Goal: Information Seeking & Learning: Learn about a topic

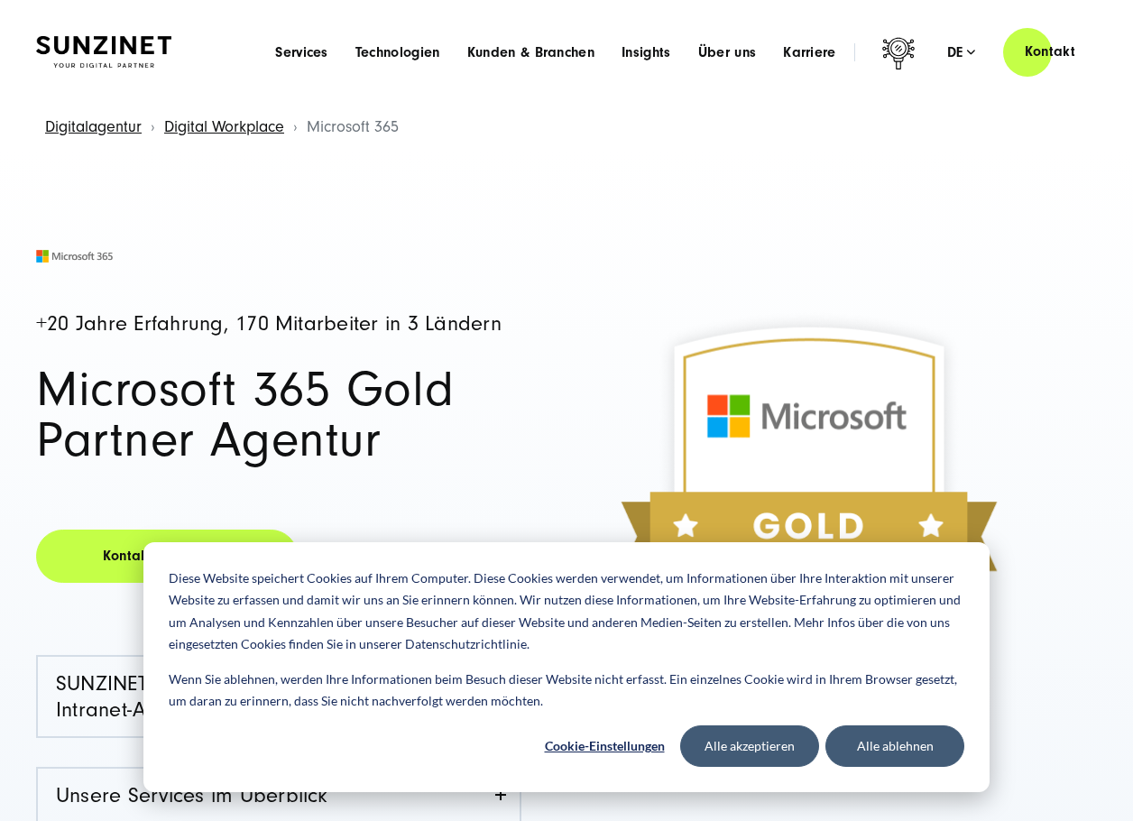
click at [555, 232] on div "+20 Jahre Erfahrung, 170 Mitarbeiter in 3 Ländern Microsoft 365 Gold Partner Ag…" at bounding box center [566, 690] width 1133 height 1079
click at [404, 53] on span "Technologien" at bounding box center [398, 52] width 85 height 18
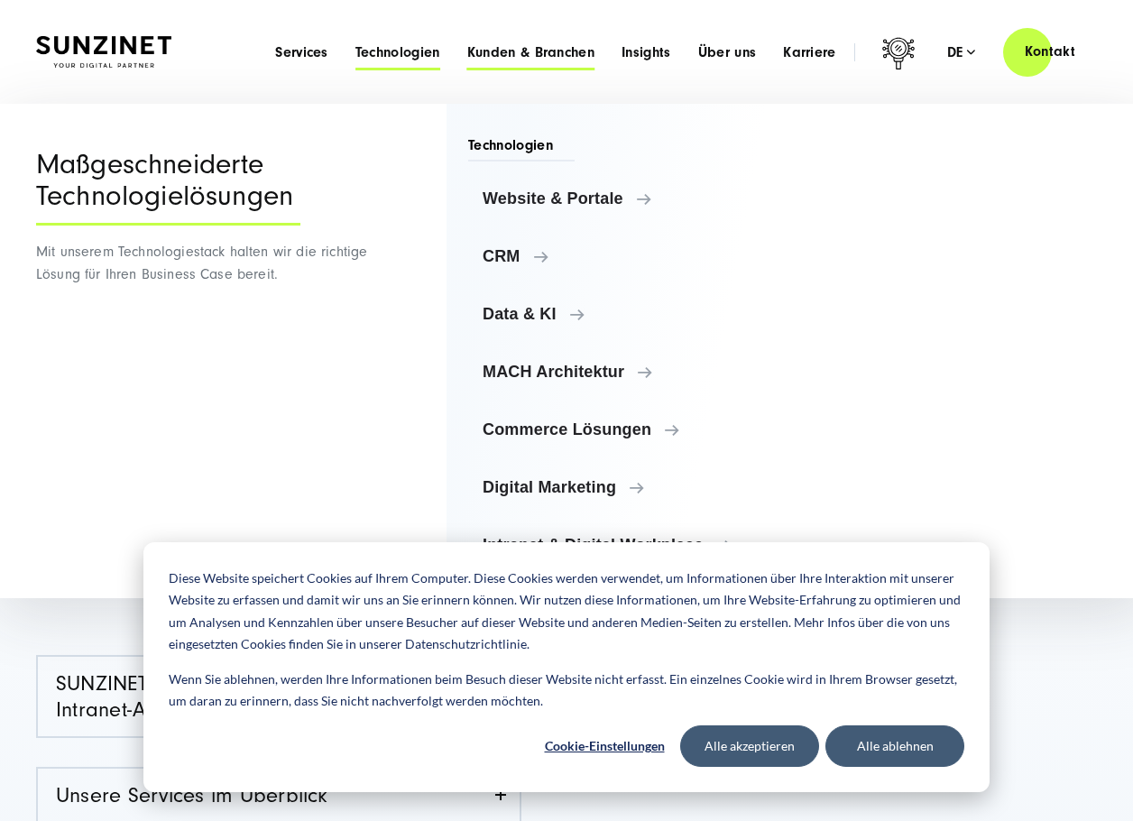
click at [514, 55] on span "Kunden & Branchen" at bounding box center [530, 52] width 127 height 18
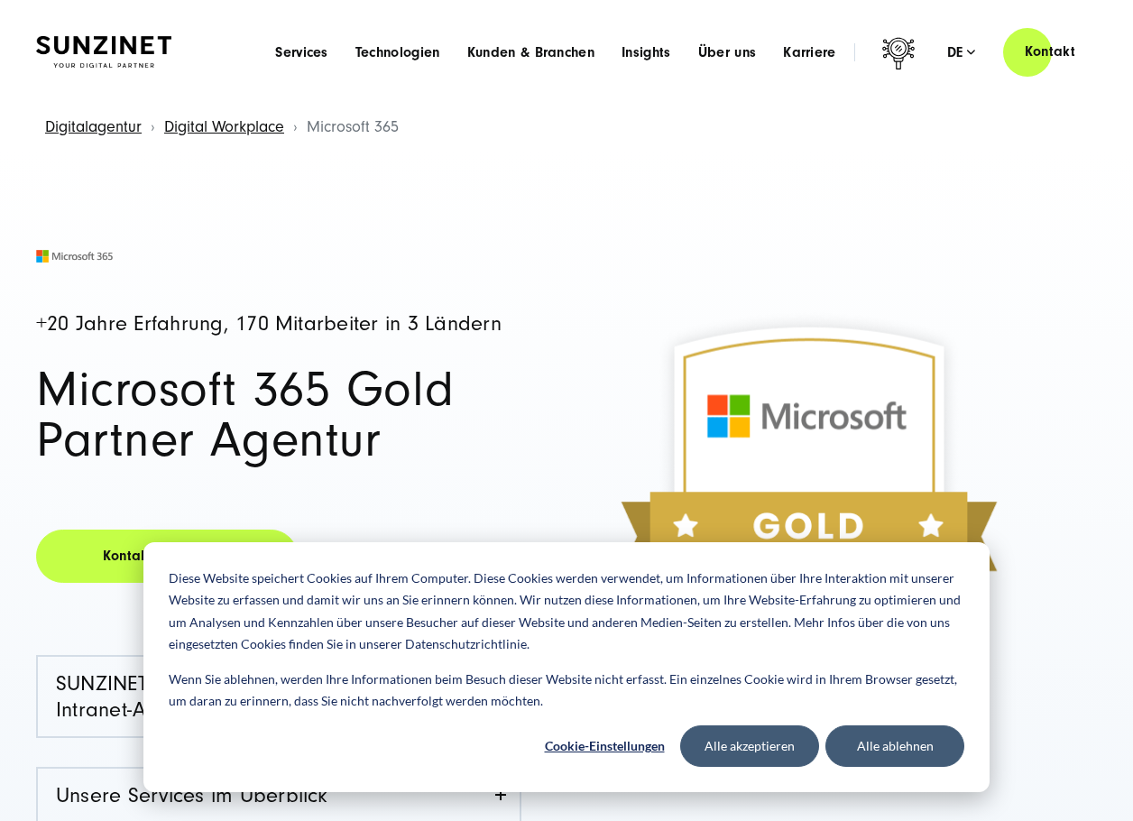
click at [846, 190] on div "+20 Jahre Erfahrung, 170 Mitarbeiter in 3 Ländern Microsoft 365 Gold Partner Ag…" at bounding box center [566, 690] width 1133 height 1079
click at [718, 47] on span "Über uns" at bounding box center [727, 52] width 59 height 18
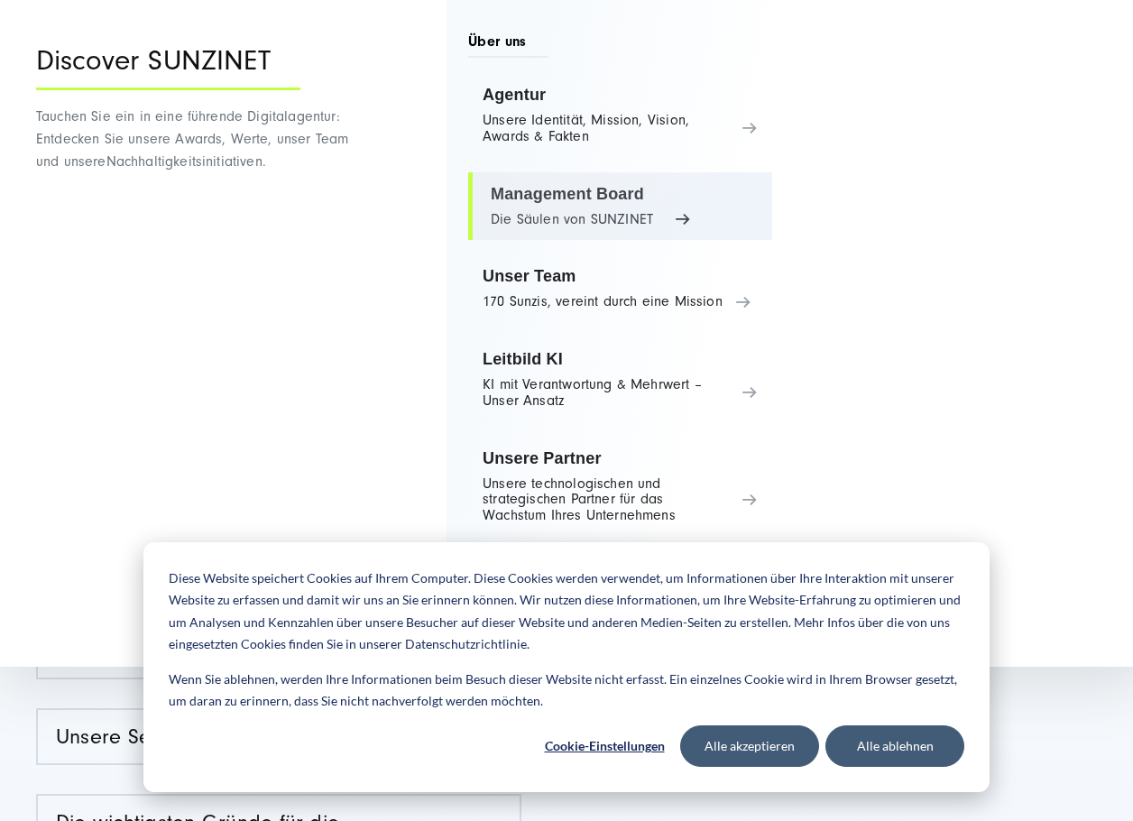
scroll to position [61, 0]
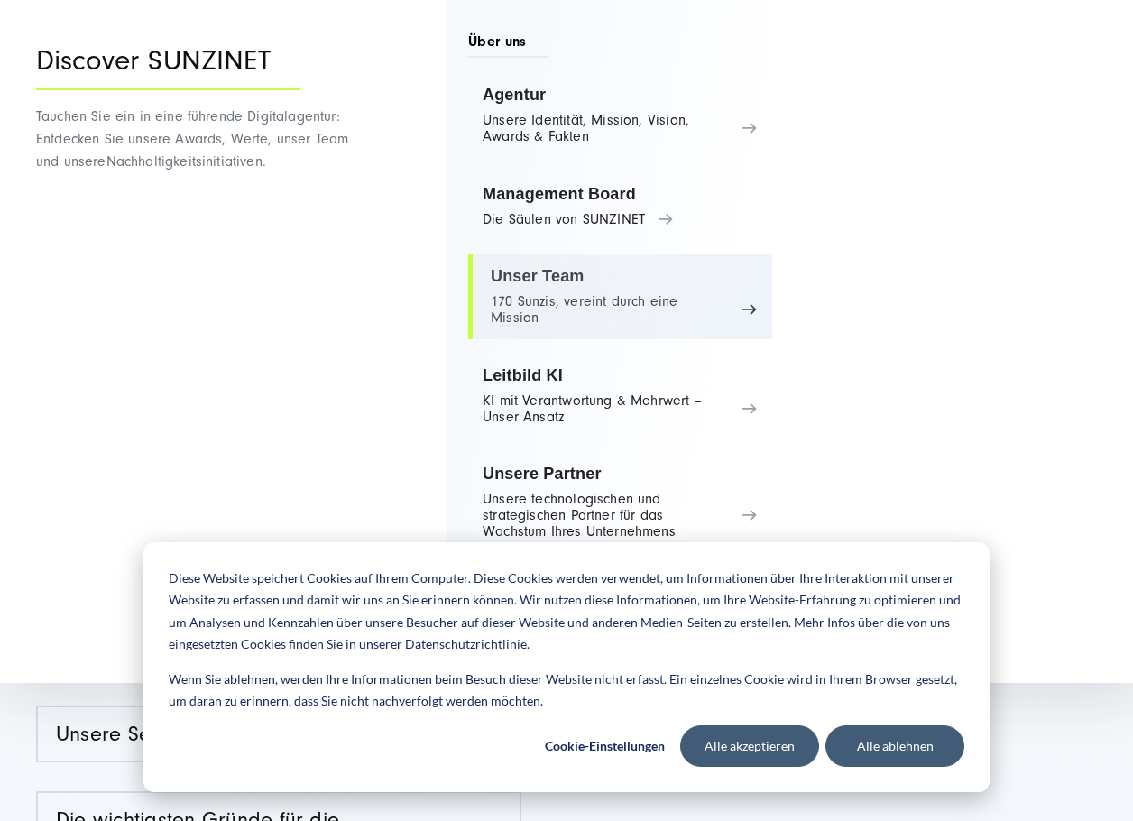
click at [631, 291] on link "Unser Team 170 Sunzis, vereint durch eine Mission" at bounding box center [620, 296] width 304 height 85
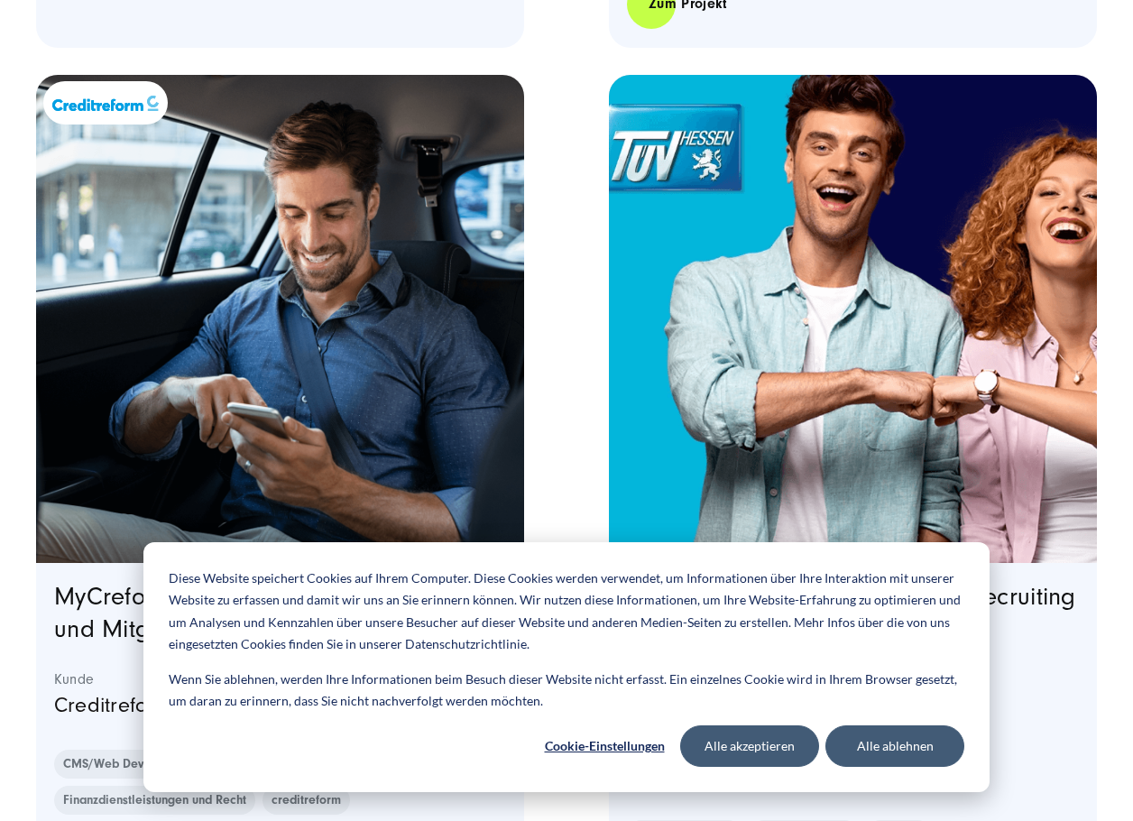
scroll to position [4228, 0]
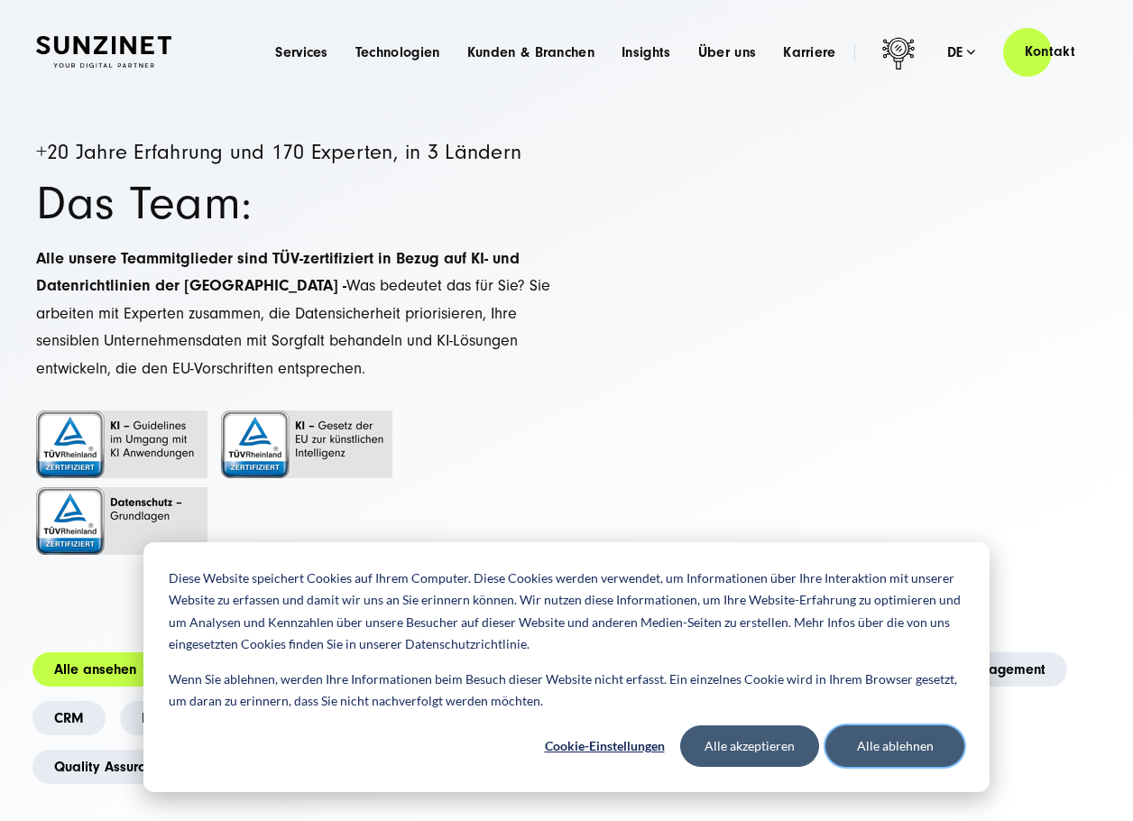
click at [898, 743] on button "Alle ablehnen" at bounding box center [895, 747] width 139 height 42
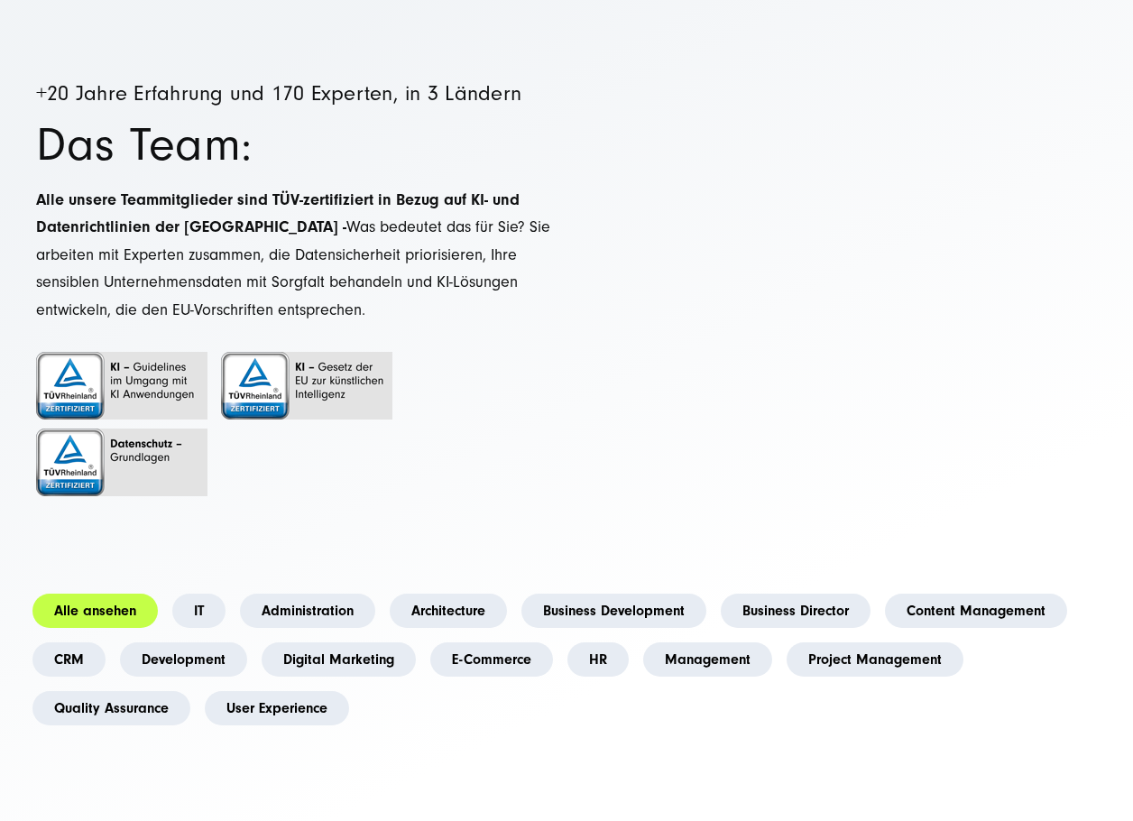
scroll to position [70, 0]
